Goal: Task Accomplishment & Management: Manage account settings

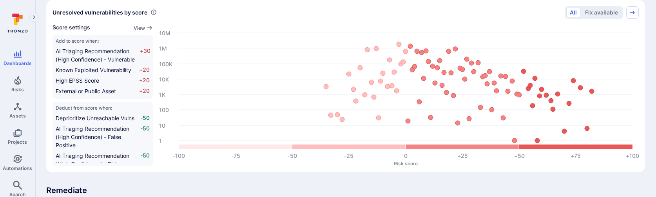
scroll to position [253, 0]
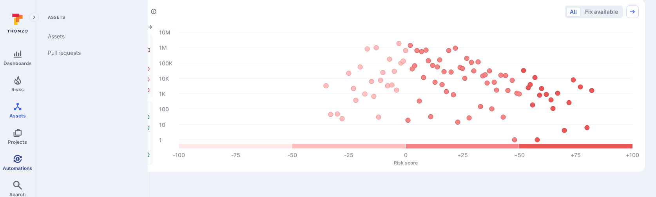
click at [16, 158] on icon "Automations" at bounding box center [17, 159] width 8 height 8
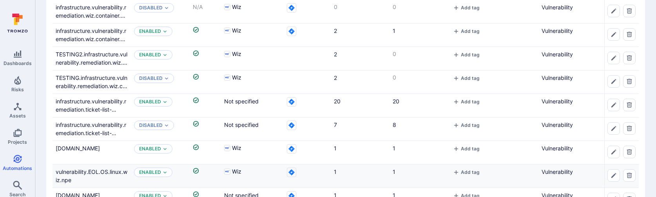
scroll to position [53, 0]
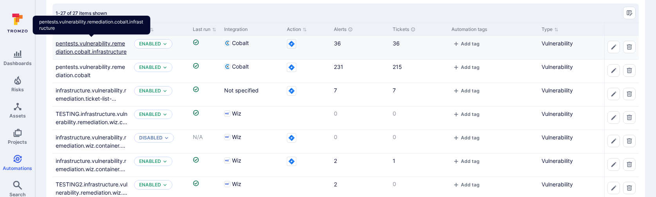
click at [96, 49] on link "pentests.vulnerability.remediation.cobalt.infrastructure" at bounding box center [91, 47] width 71 height 15
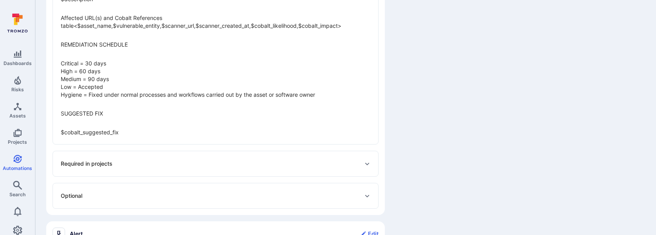
scroll to position [582, 0]
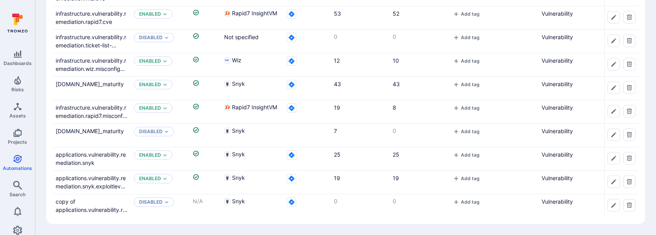
scroll to position [53, 0]
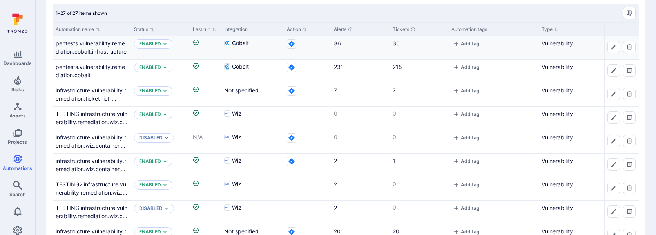
click at [99, 55] on link "pentests.vulnerability.remediation.cobalt.infrastructure" at bounding box center [91, 47] width 71 height 15
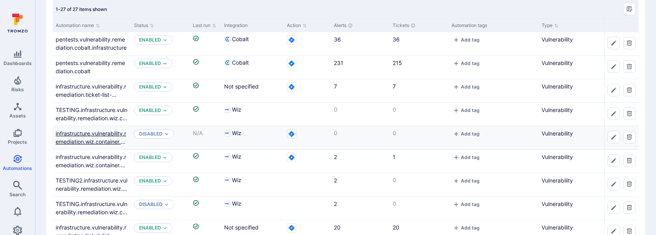
scroll to position [62, 0]
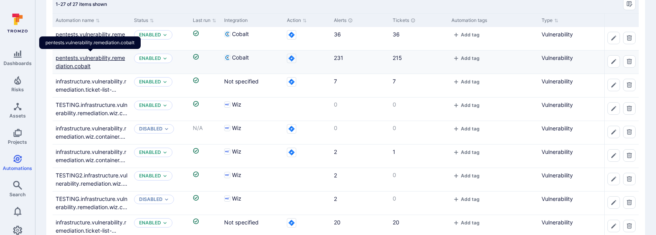
click at [102, 57] on link "pentests.vulnerability.remediation.cobalt" at bounding box center [90, 62] width 69 height 15
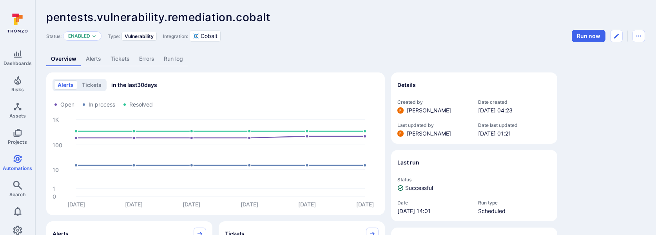
click at [111, 56] on link "Tickets" at bounding box center [120, 59] width 29 height 15
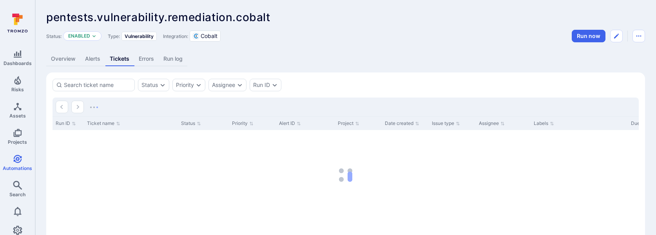
click at [78, 56] on link "Overview" at bounding box center [63, 59] width 34 height 15
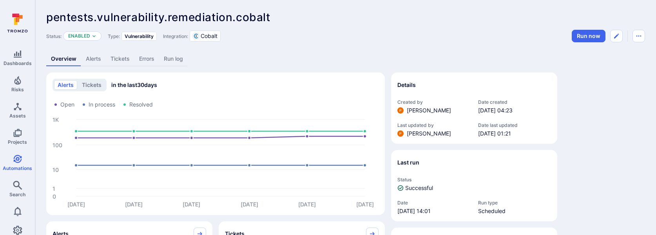
click at [83, 57] on link "Alerts" at bounding box center [93, 59] width 25 height 15
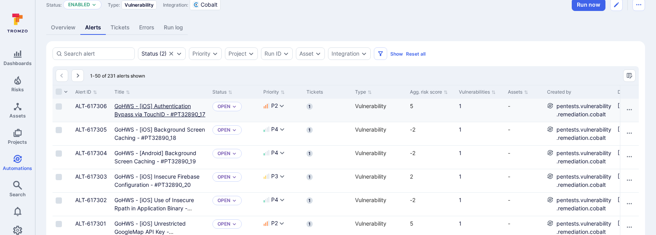
click at [152, 107] on "GoHWS - [iOS] Authentication Bypass via TouchID - #PT32890_17" at bounding box center [159, 110] width 91 height 15
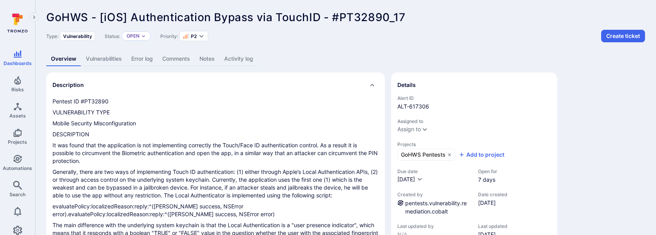
click at [97, 55] on link "Vulnerabilities" at bounding box center [103, 59] width 45 height 15
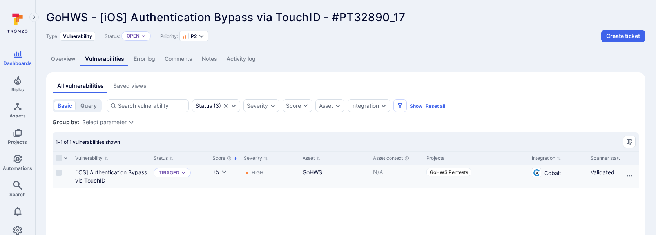
click at [104, 177] on TouchID"] "[iOS] Authentication Bypass via TouchID" at bounding box center [111, 176] width 72 height 15
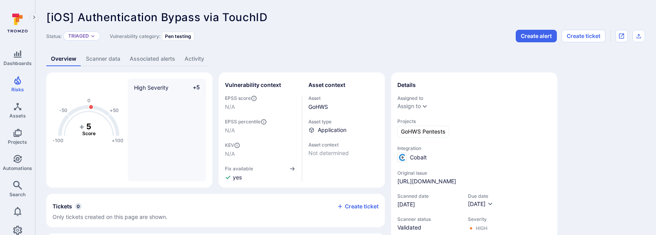
click at [110, 58] on link "Scanner data" at bounding box center [103, 59] width 44 height 15
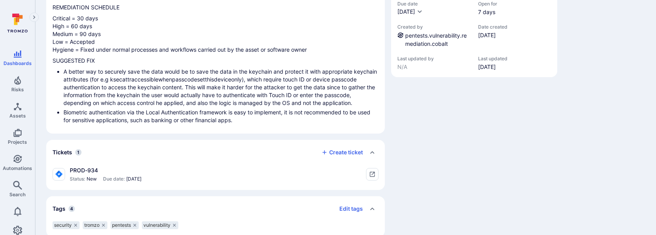
scroll to position [181, 0]
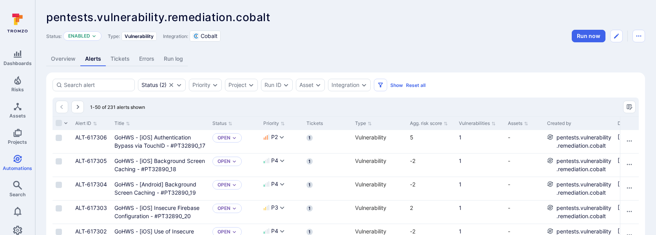
click at [62, 63] on link "Overview" at bounding box center [63, 59] width 34 height 15
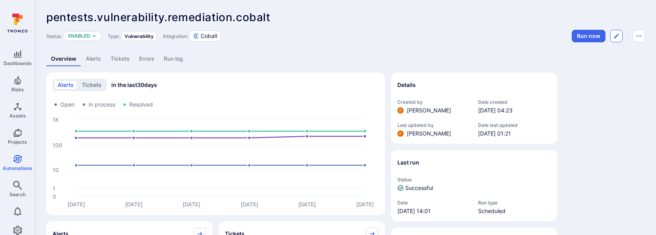
click at [612, 34] on button "Edit automation" at bounding box center [617, 36] width 13 height 13
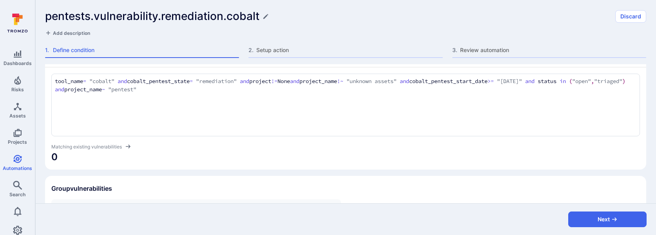
scroll to position [148, 0]
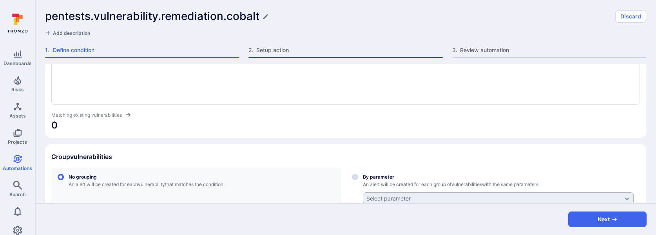
click at [310, 52] on span "Setup action" at bounding box center [349, 50] width 186 height 8
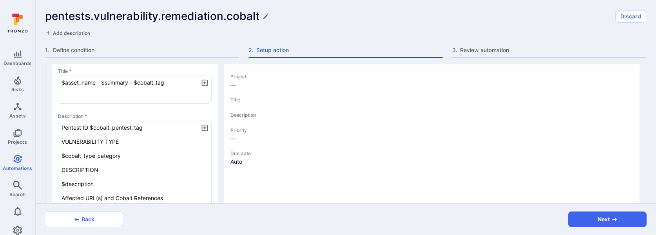
type textarea "x"
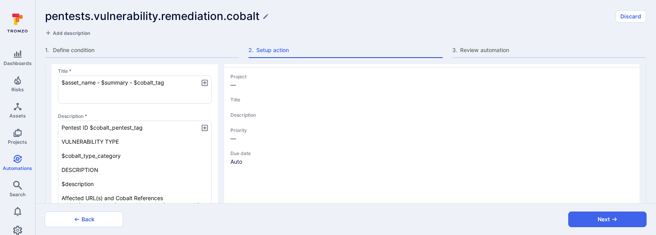
type textarea "x"
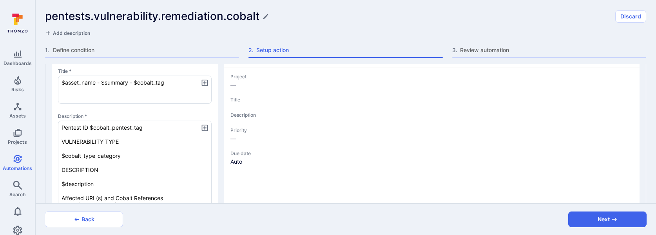
type textarea "x"
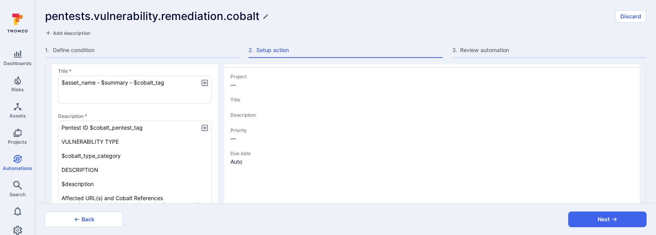
type textarea "x"
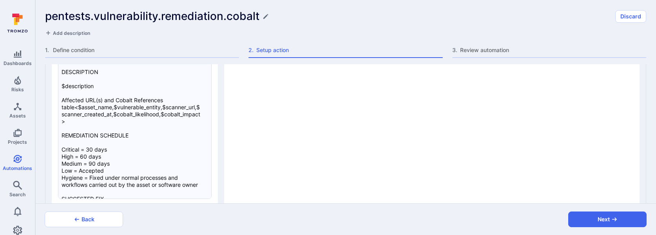
type textarea "x"
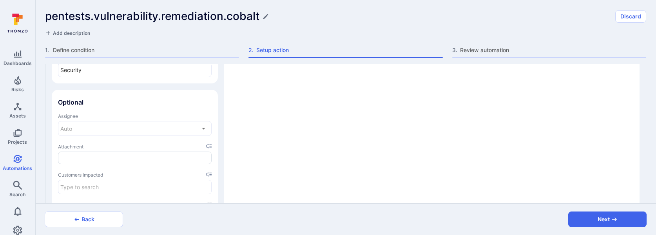
type textarea "x"
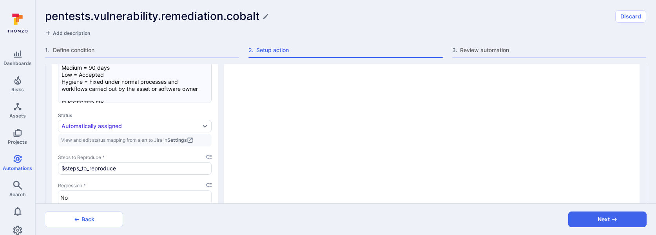
scroll to position [1036, 0]
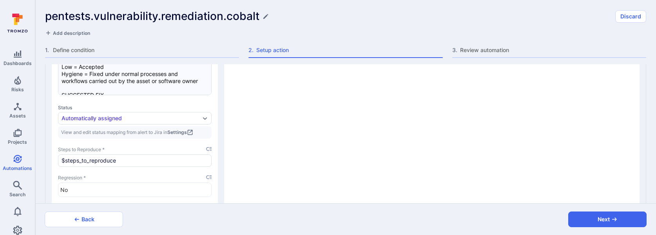
type textarea "x"
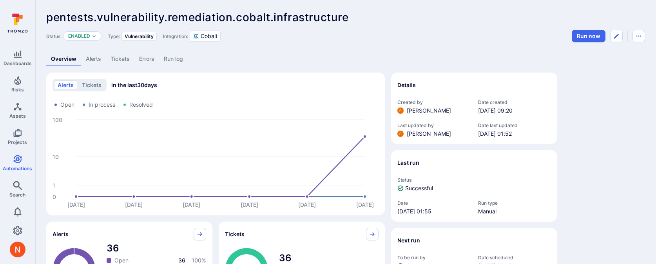
click at [118, 59] on link "Tickets" at bounding box center [120, 59] width 29 height 15
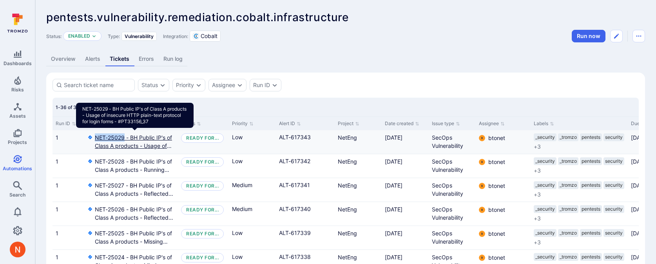
drag, startPoint x: 93, startPoint y: 134, endPoint x: 124, endPoint y: 136, distance: 31.4
click at [124, 136] on div "NET-25029 - BH Public IP's of Class A products - Usage of insecure HTTP plain-t…" at bounding box center [131, 141] width 88 height 16
copy link "NET-25029"
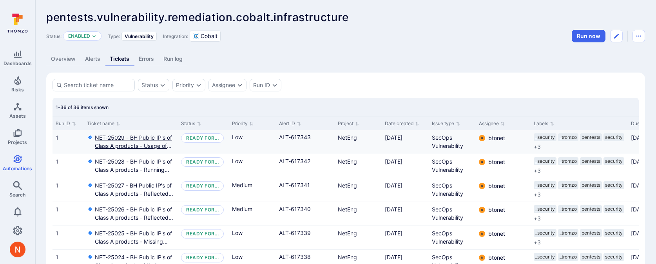
click at [136, 142] on link "NET-25029 - BH Public IP's of Class A products - Usage of insecure HTTP plain-t…" at bounding box center [135, 141] width 80 height 16
type input "https://bullhorn.tromzo.com/automations/wfl_ElsOvmxVkrrBsCtD/alerts/"
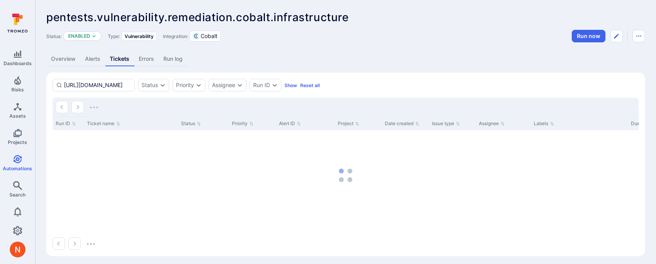
click at [294, 134] on div "Run ID Ticket name Status Priority Alert ID Project Date created Issue type Ass…" at bounding box center [346, 175] width 587 height 118
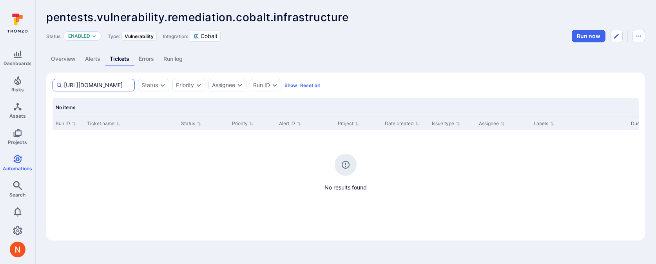
click at [120, 85] on input "https://bullhorn.tromzo.com/automations/wfl_ElsOvmxVkrrBsCtD/alerts/" at bounding box center [97, 85] width 67 height 8
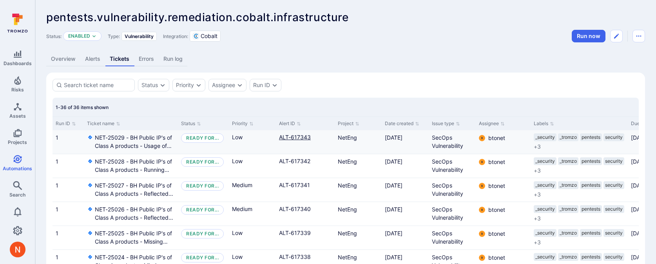
click at [302, 136] on link "ALT-617343" at bounding box center [295, 137] width 32 height 7
click at [57, 59] on link "Overview" at bounding box center [63, 59] width 34 height 15
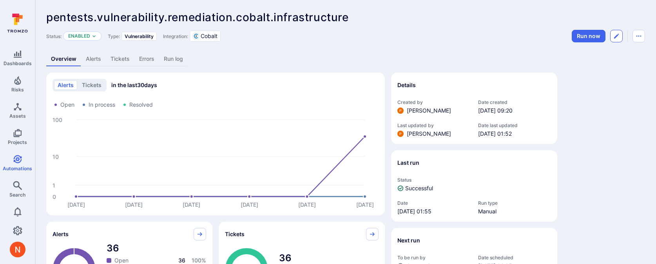
click at [622, 38] on button "Edit automation" at bounding box center [617, 36] width 13 height 13
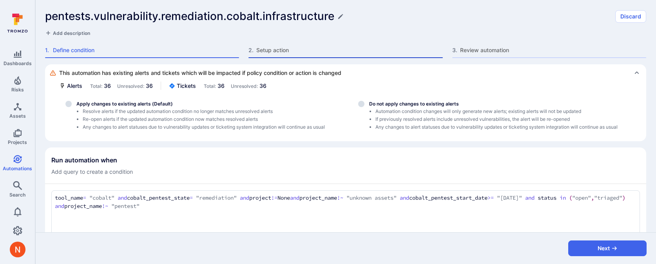
click at [300, 49] on span "Setup action" at bounding box center [349, 50] width 186 height 8
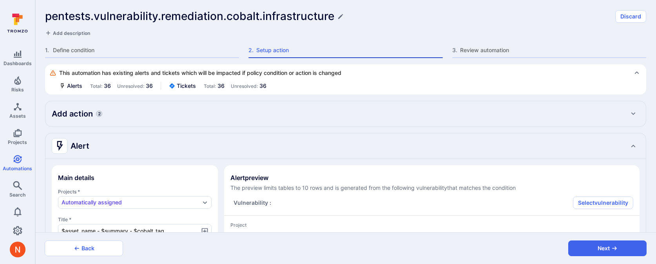
type textarea "x"
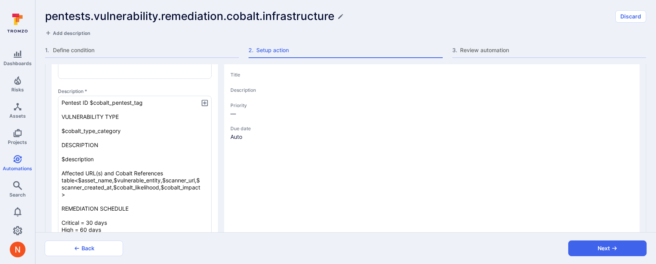
type textarea "x"
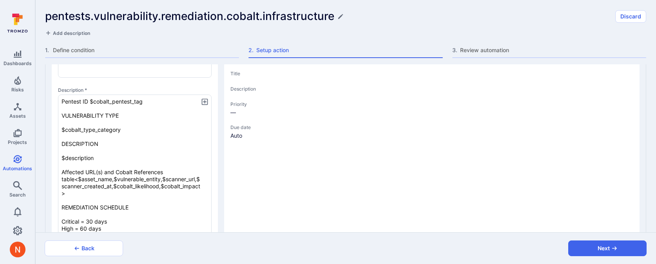
type textarea "x"
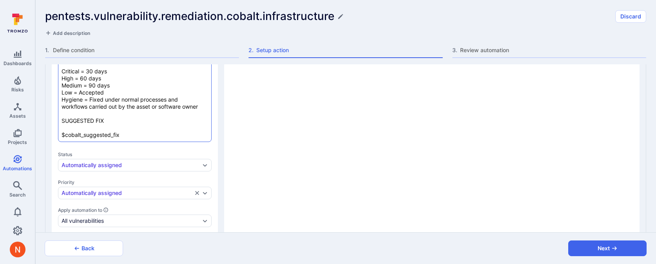
scroll to position [306, 0]
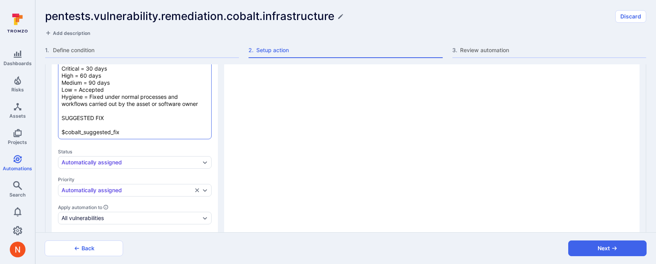
click at [135, 127] on textarea "Pentest ID $cobalt_pentest_tag VULNERABILITY TYPE $cobalt_type_category DESCRIP…" at bounding box center [135, 51] width 154 height 176
click at [135, 132] on textarea "Pentest ID $cobalt_pentest_tag VULNERABILITY TYPE $cobalt_type_category DESCRIP…" at bounding box center [135, 51] width 154 height 176
click at [121, 125] on textarea "Pentest ID $cobalt_pentest_tag VULNERABILITY TYPE $cobalt_type_category DESCRIP…" at bounding box center [135, 51] width 154 height 176
click at [121, 109] on textarea "Pentest ID $cobalt_pentest_tag VULNERABILITY TYPE $cobalt_type_category DESCRIP…" at bounding box center [135, 51] width 154 height 176
click at [183, 92] on textarea "Pentest ID $cobalt_pentest_tag VULNERABILITY TYPE $cobalt_type_category DESCRIP…" at bounding box center [135, 51] width 154 height 176
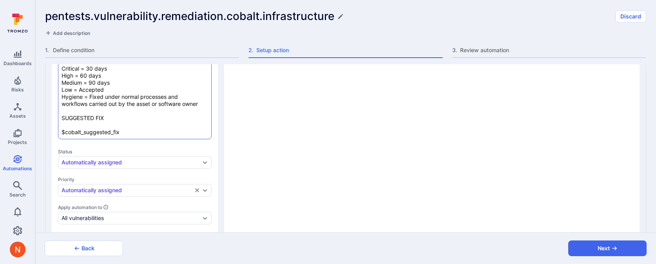
click at [183, 95] on textarea "Pentest ID $cobalt_pentest_tag VULNERABILITY TYPE $cobalt_type_category DESCRIP…" at bounding box center [135, 51] width 154 height 176
click at [144, 89] on textarea "Pentest ID $cobalt_pentest_tag VULNERABILITY TYPE $cobalt_type_category DESCRIP…" at bounding box center [135, 51] width 154 height 176
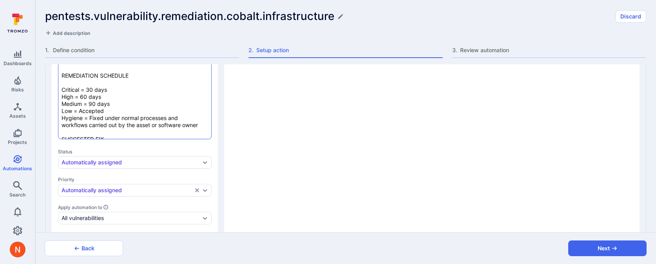
click at [124, 100] on textarea "Pentest ID $cobalt_pentest_tag VULNERABILITY TYPE $cobalt_type_category DESCRIP…" at bounding box center [135, 51] width 154 height 176
click at [125, 107] on textarea "Pentest ID $cobalt_pentest_tag VULNERABILITY TYPE $cobalt_type_category DESCRIP…" at bounding box center [135, 51] width 154 height 176
type textarea "x"
type textarea "Pentest ID $cobalt_pentest_tag VULNERABILITY TYPE $cobalt_type_category DESCRIP…"
type textarea "x"
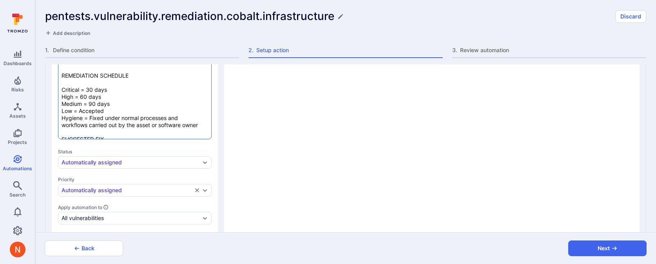
type textarea "x"
type textarea "Pentest ID $cobalt_pentest_tag VULNERABILITY TYPE $cobalt_type_category DESCRIP…"
type textarea "x"
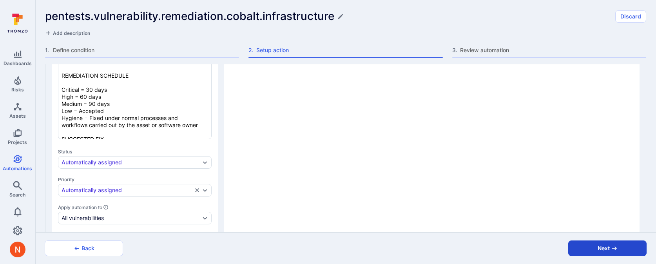
type textarea "Pentest ID $cobalt_pentest_tag VULNERABILITY TYPE $cobalt_type_category DESCRIP…"
click at [590, 235] on button "Next" at bounding box center [608, 248] width 78 height 16
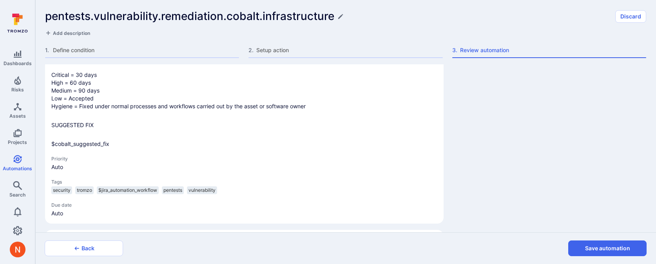
click at [590, 235] on button "Save automation" at bounding box center [608, 248] width 78 height 16
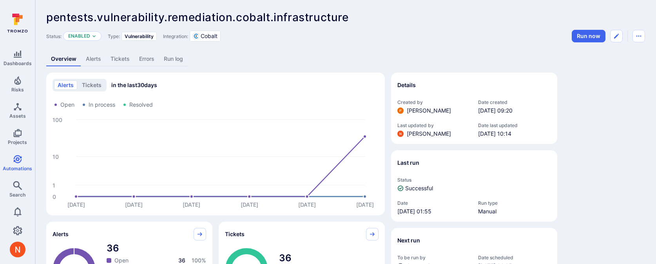
click at [114, 57] on link "Tickets" at bounding box center [120, 59] width 29 height 15
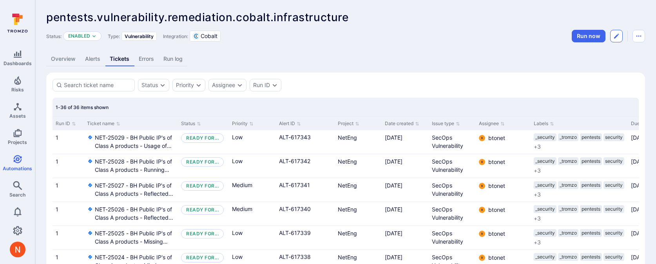
click at [620, 35] on button "Edit automation" at bounding box center [617, 36] width 13 height 13
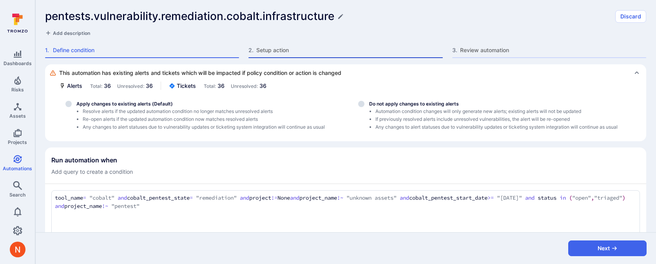
click at [290, 50] on span "Setup action" at bounding box center [349, 50] width 186 height 8
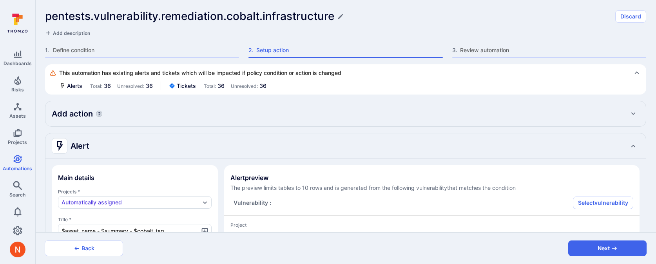
type textarea "x"
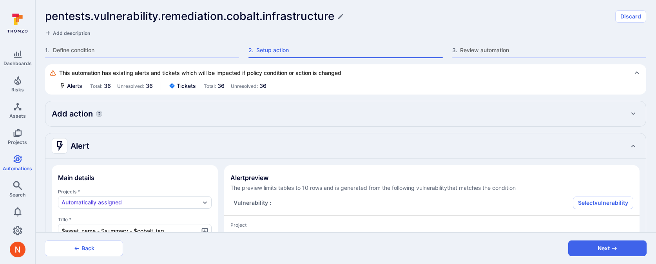
type textarea "x"
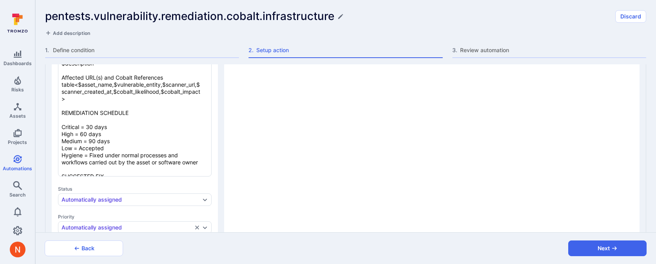
type textarea "x"
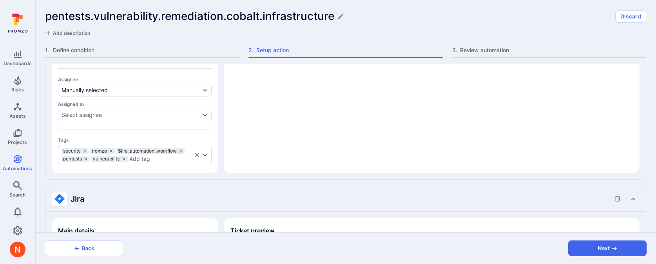
type textarea "x"
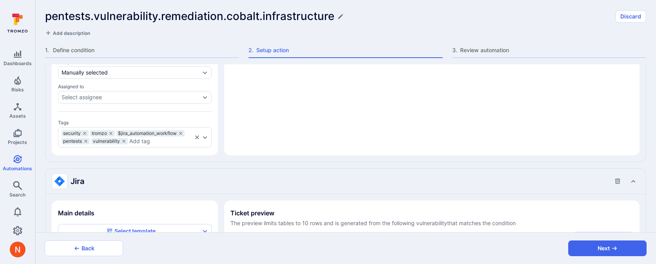
scroll to position [603, 0]
type textarea "x"
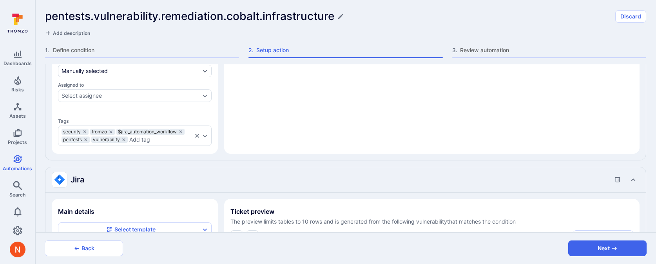
type textarea "x"
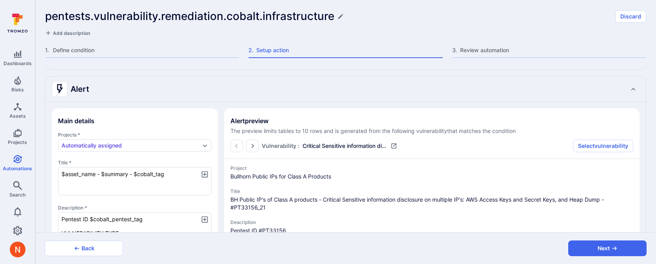
scroll to position [0, 0]
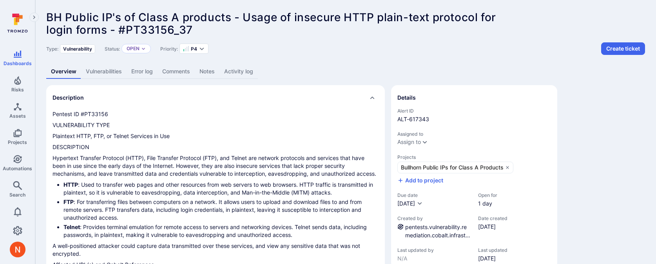
click at [110, 70] on link "Vulnerabilities" at bounding box center [103, 71] width 45 height 15
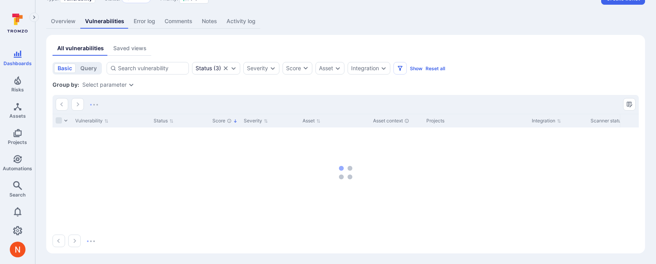
scroll to position [35, 0]
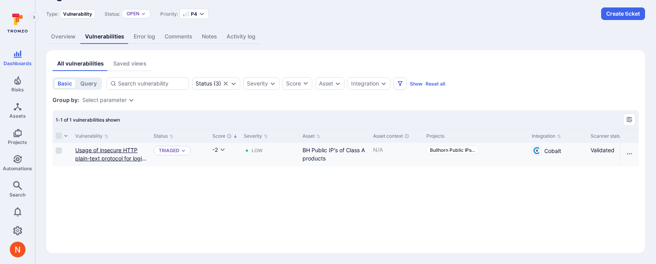
click at [121, 158] on link "Usage of insecure HTTP plain-text protocol for login forms" at bounding box center [110, 158] width 71 height 23
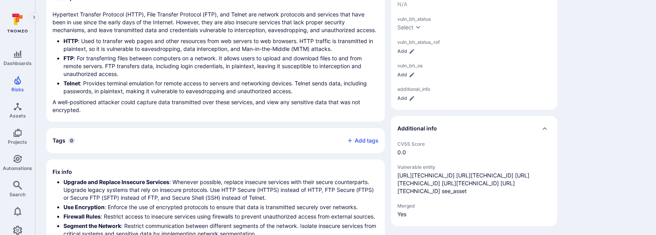
scroll to position [311, 0]
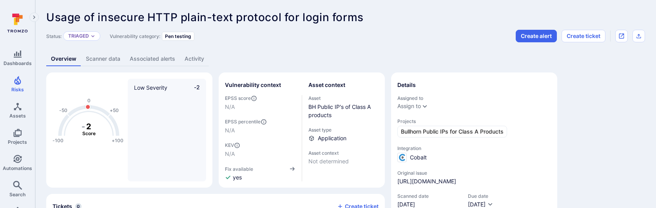
click at [111, 57] on link "Scanner data" at bounding box center [103, 59] width 44 height 15
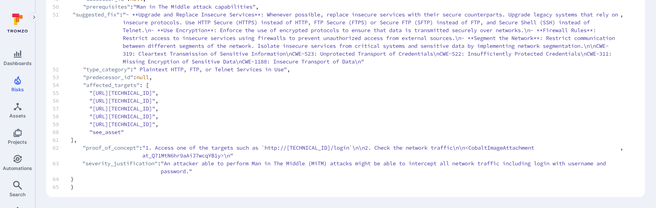
scroll to position [594, 0]
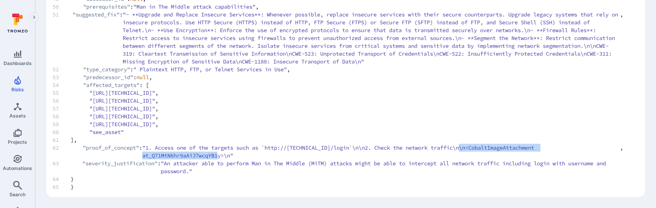
drag, startPoint x: 234, startPoint y: 154, endPoint x: 482, endPoint y: 147, distance: 248.3
click at [482, 147] on span ""1. Access one of the targets such as `http://35.171.90.83/login`\n\n2. Check t…" at bounding box center [381, 152] width 478 height 16
click at [169, 153] on span ""1. Access one of the targets such as `http://35.171.90.83/login`\n\n2. Check t…" at bounding box center [381, 152] width 478 height 16
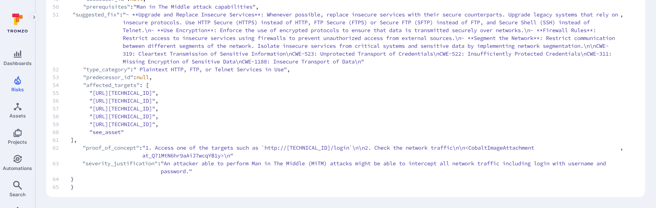
scroll to position [308, 0]
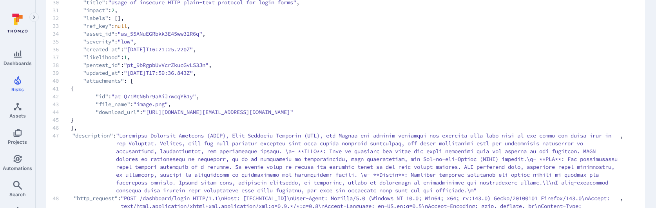
click at [166, 100] on span ""at_Q71MtN6hr9aAiJ7wcqYB1y"" at bounding box center [153, 97] width 85 height 8
copy span "at_Q71MtN6hr9aAiJ7wcqYB1y"
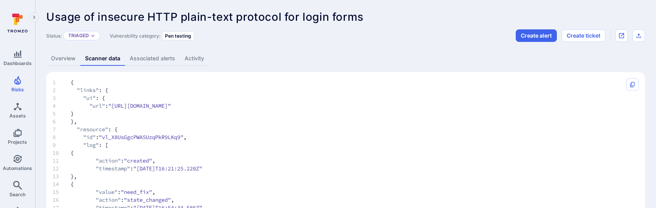
scroll to position [0, 0]
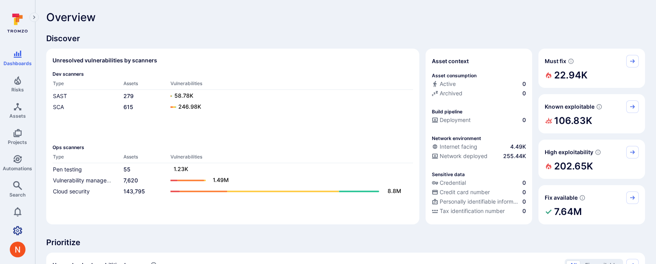
click at [19, 226] on icon "Settings" at bounding box center [17, 230] width 9 height 9
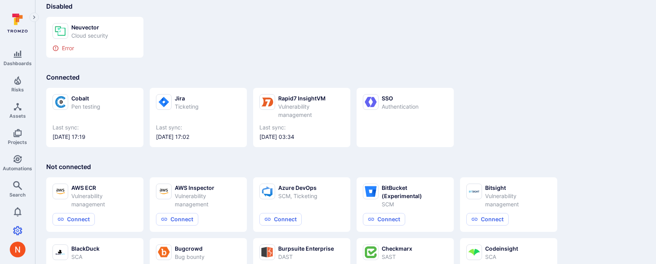
scroll to position [124, 0]
click at [92, 95] on div "Cobalt" at bounding box center [85, 97] width 29 height 8
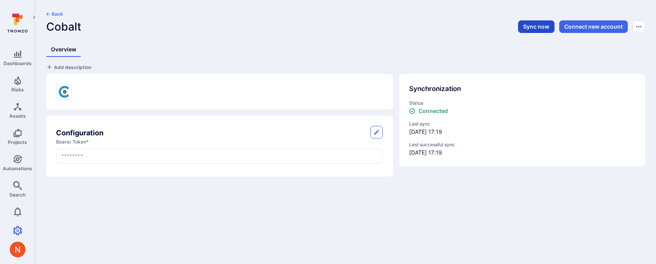
click at [527, 24] on button "Sync now" at bounding box center [536, 26] width 36 height 13
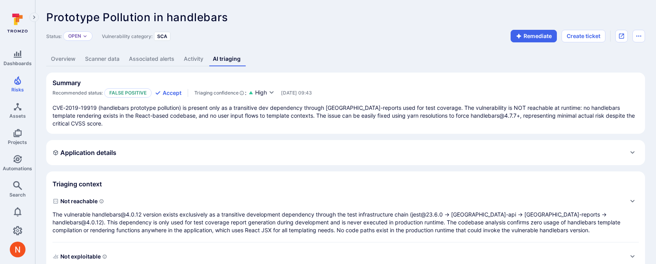
scroll to position [114, 0]
